Goal: Transaction & Acquisition: Purchase product/service

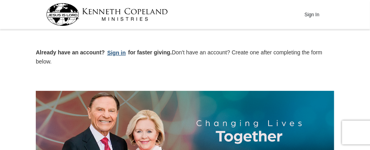
click at [118, 51] on button "Sign in" at bounding box center [116, 53] width 23 height 9
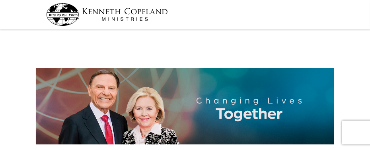
select select "KY"
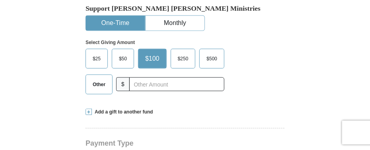
scroll to position [238, 0]
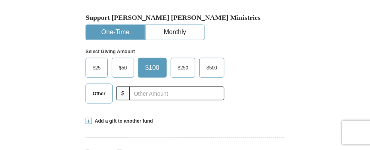
click at [88, 118] on span at bounding box center [89, 121] width 6 height 6
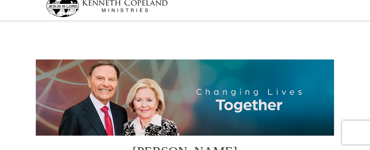
scroll to position [0, 0]
